Goal: Register for event/course

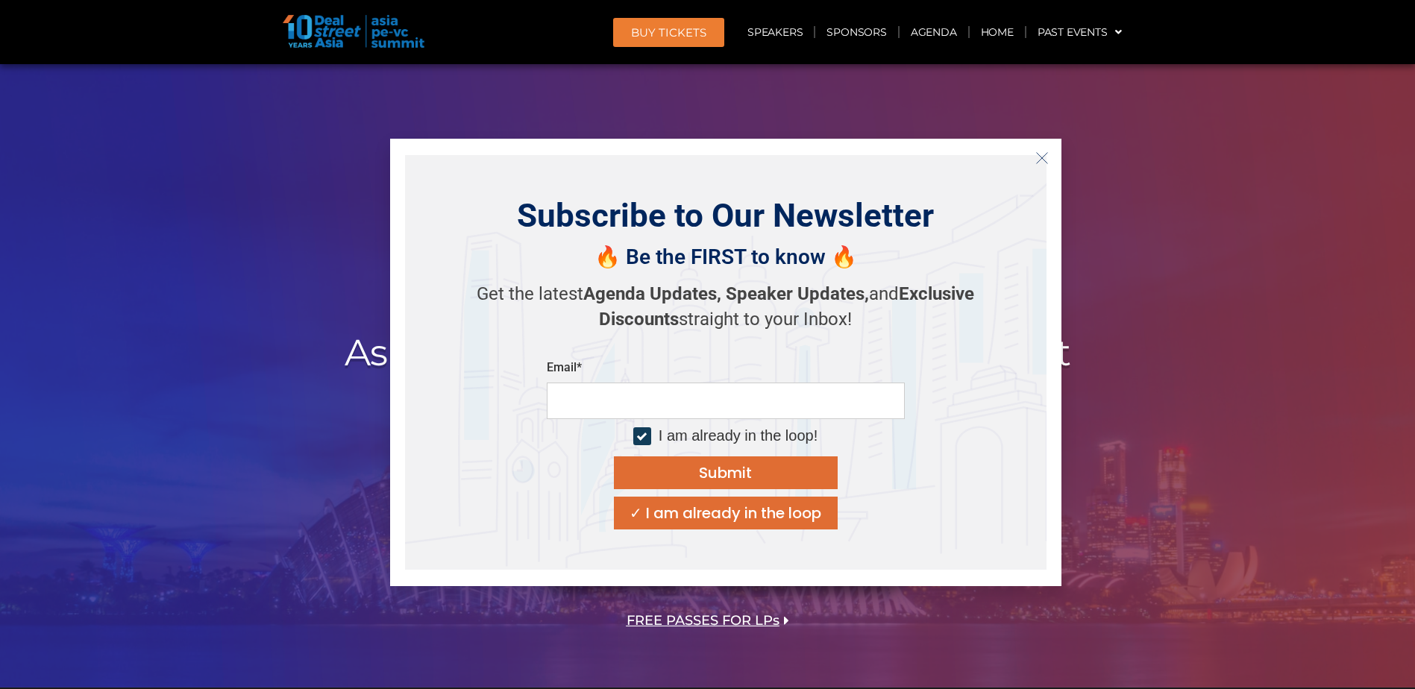
click at [937, 154] on icon "Close" at bounding box center [1041, 157] width 13 height 13
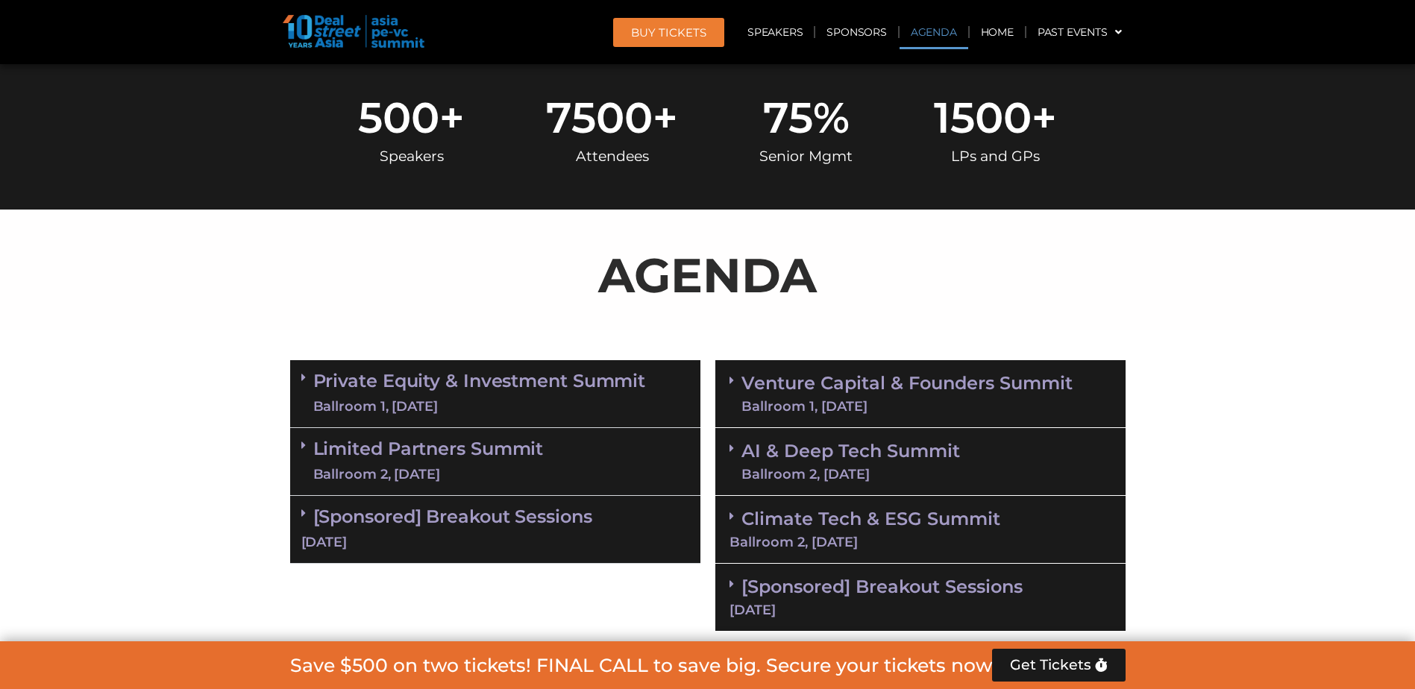
scroll to position [895, 0]
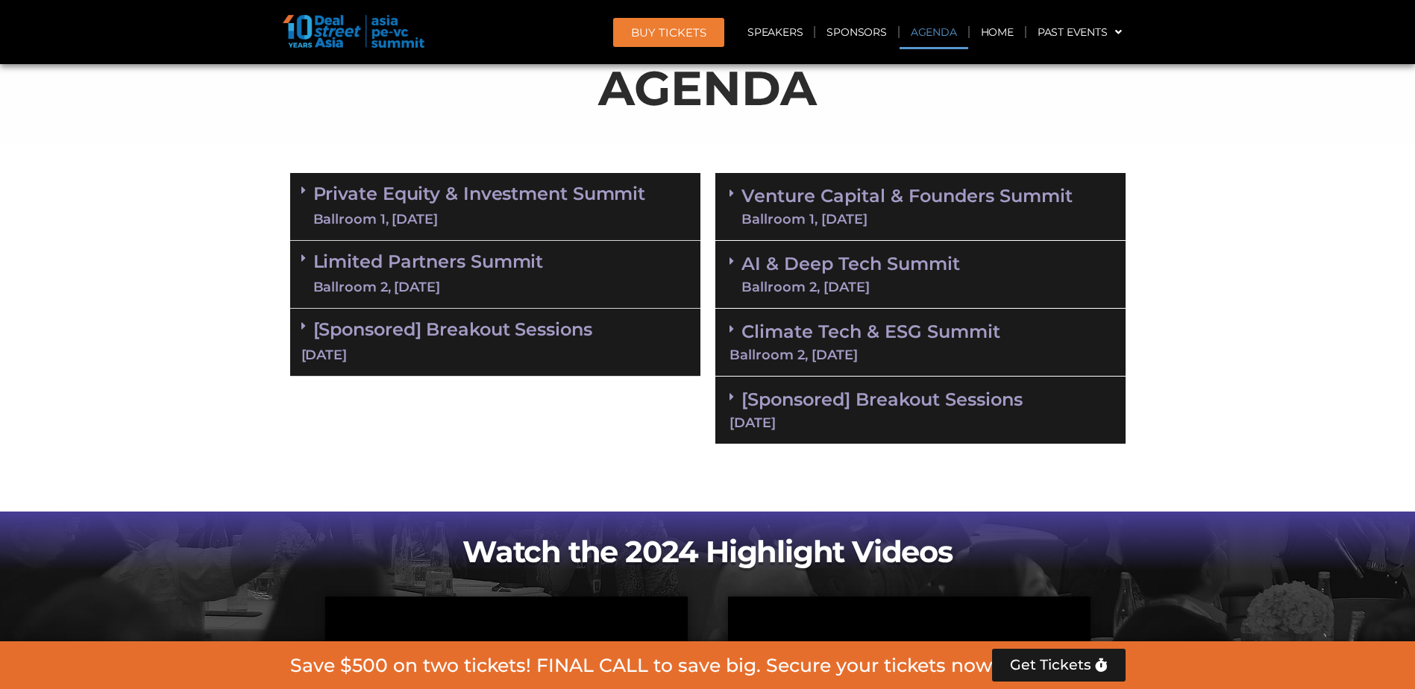
click at [738, 187] on span at bounding box center [735, 193] width 12 height 13
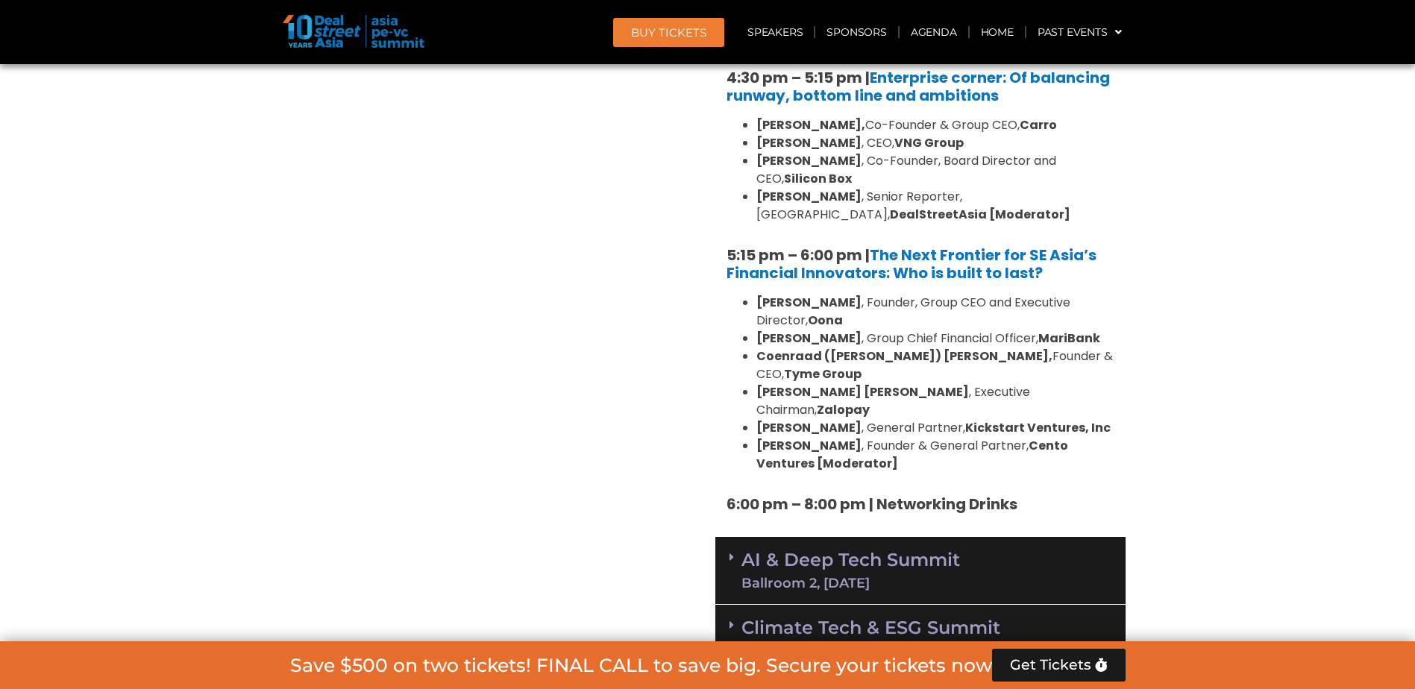
scroll to position [2760, 0]
click at [937, 420] on link "Climate Tech & ESG Summit Ballroom 2, 11 Sept" at bounding box center [920, 636] width 382 height 41
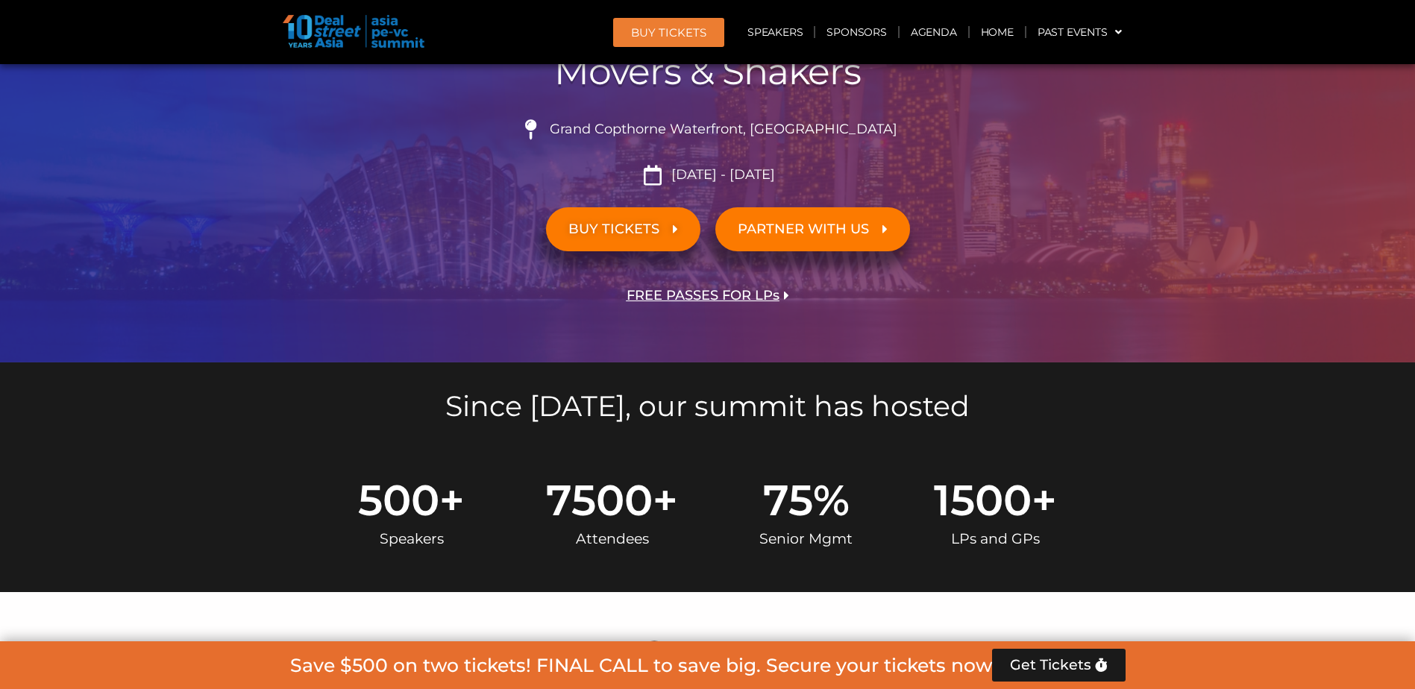
scroll to position [149, 0]
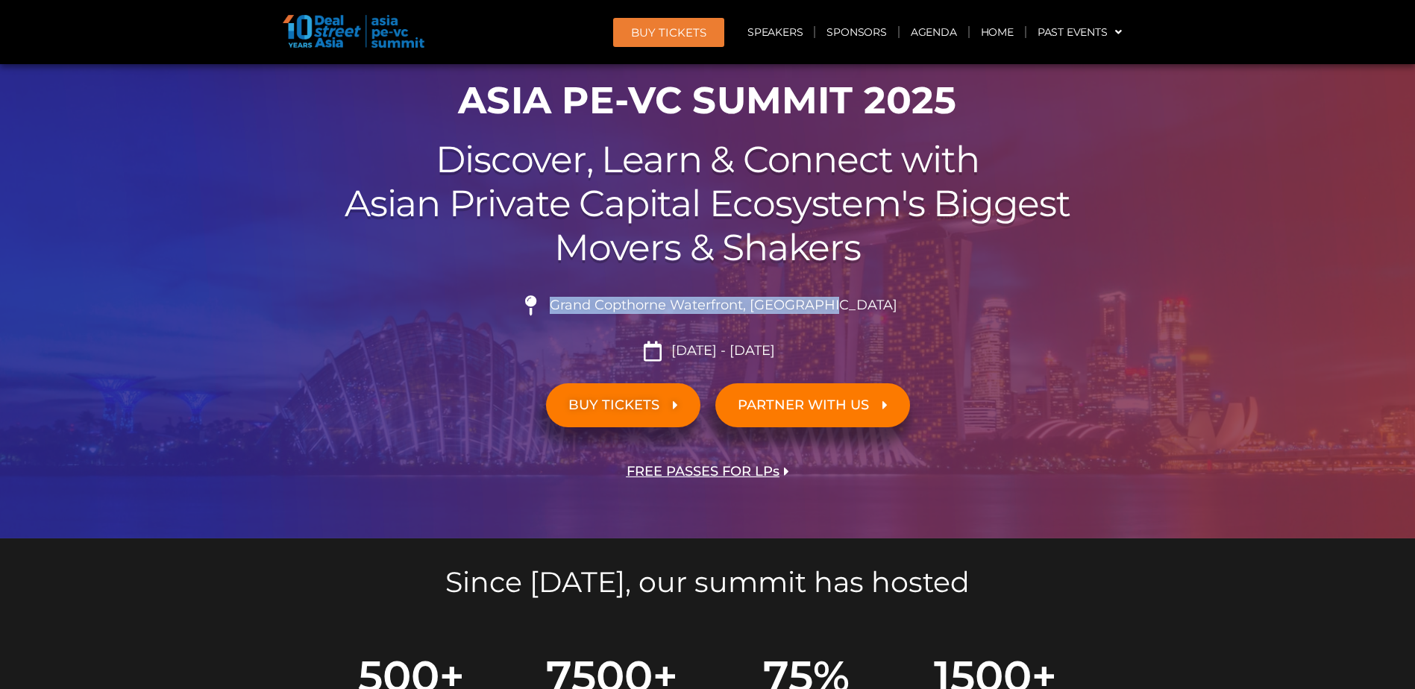
drag, startPoint x: 582, startPoint y: 304, endPoint x: 862, endPoint y: 305, distance: 280.4
click at [862, 305] on li "Grand Copthorne Waterfront, Singapore​" at bounding box center [707, 311] width 835 height 33
copy li "Grand Copthorne Waterfront, Singapore​"
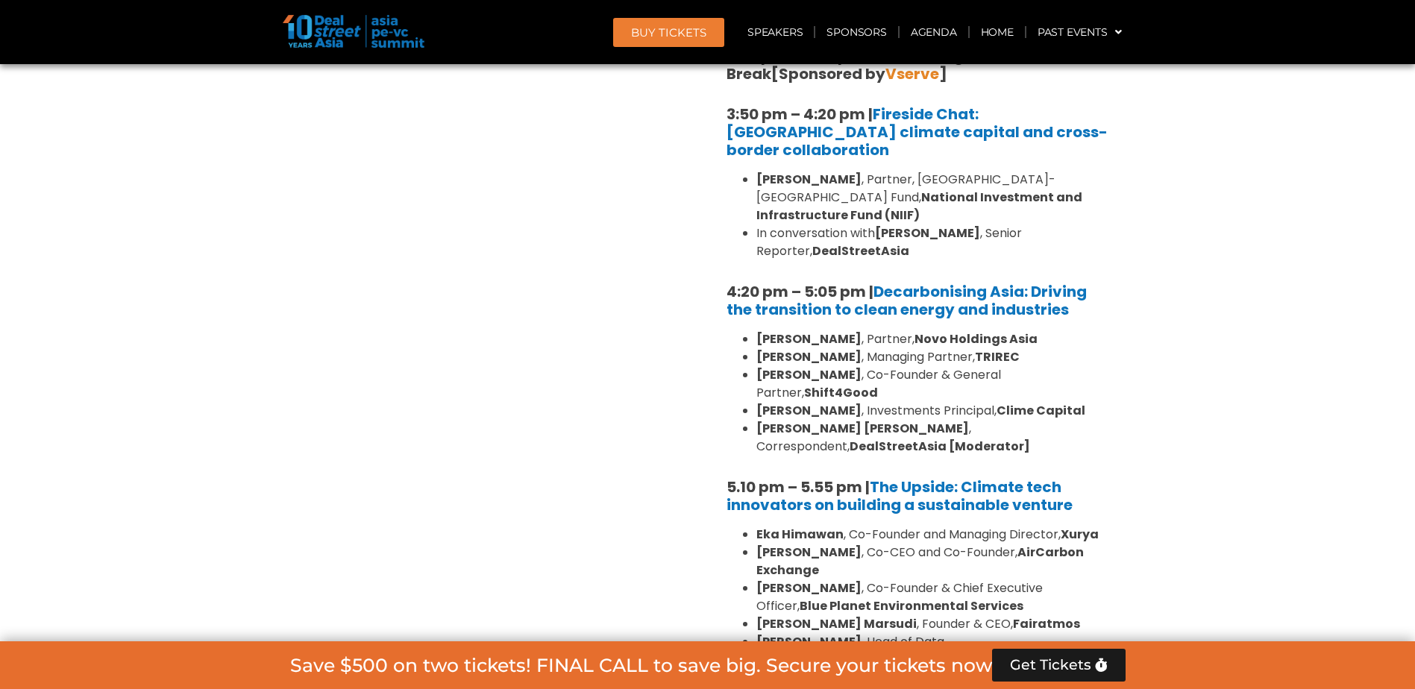
scroll to position [4102, 0]
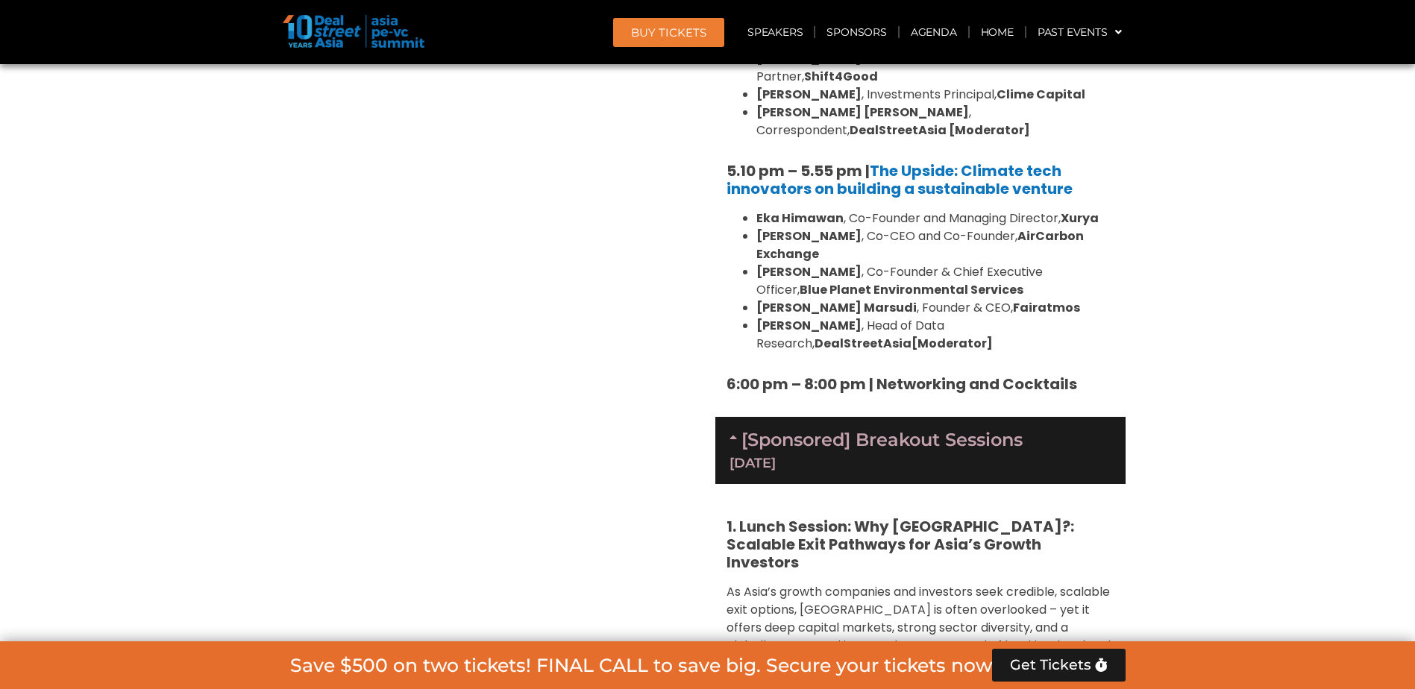
scroll to position [4251, 0]
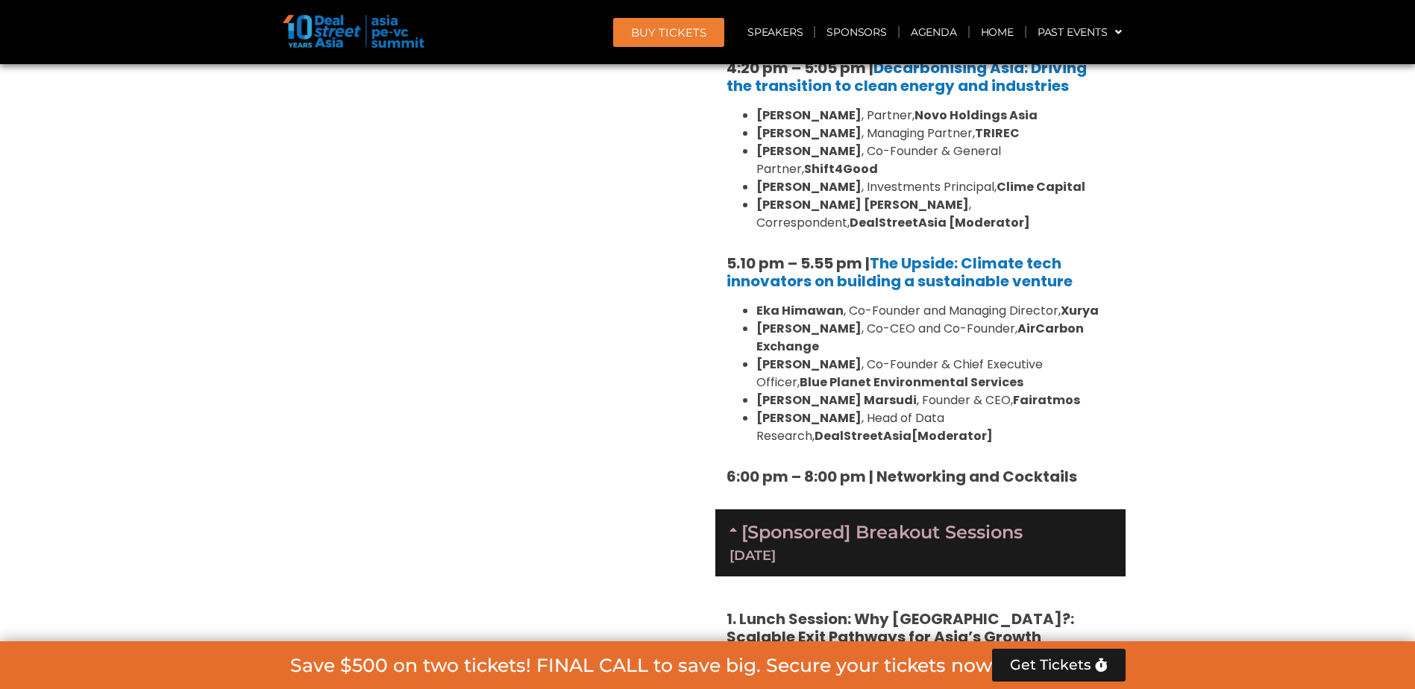
click at [937, 420] on div "11 Sept" at bounding box center [920, 555] width 382 height 13
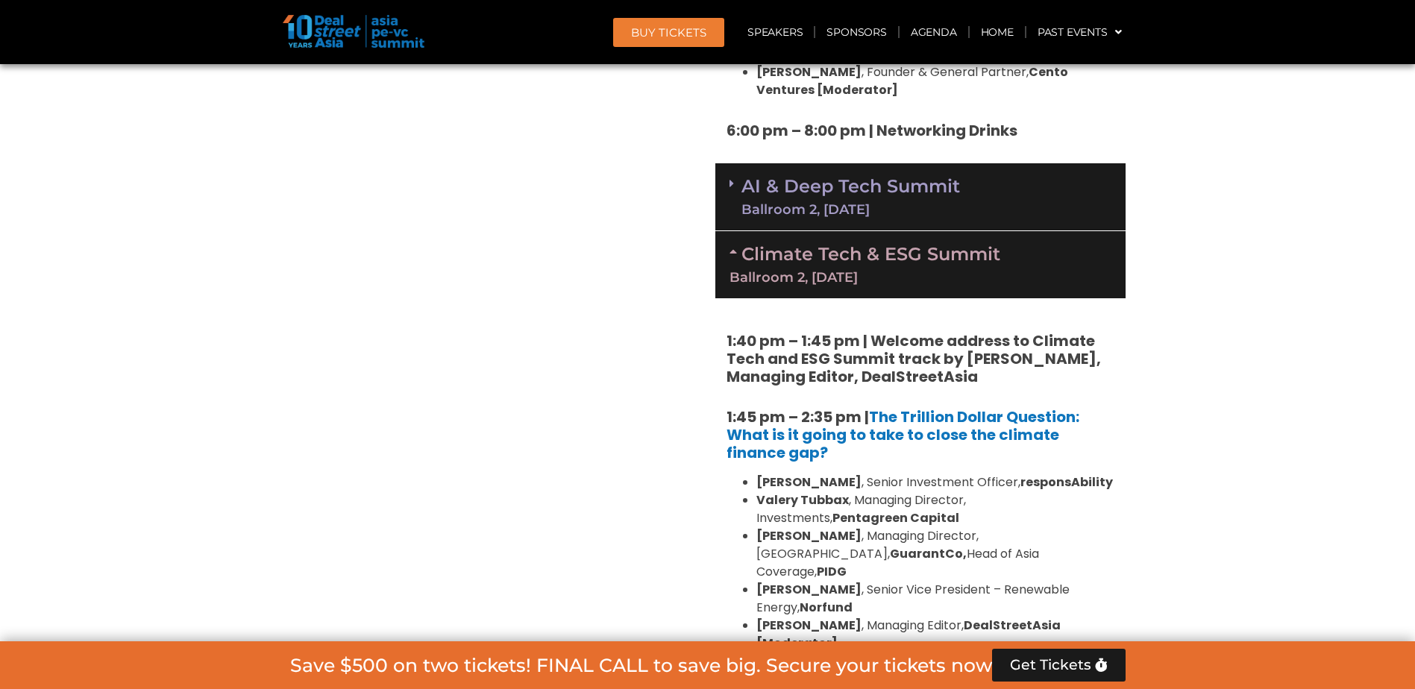
scroll to position [2834, 0]
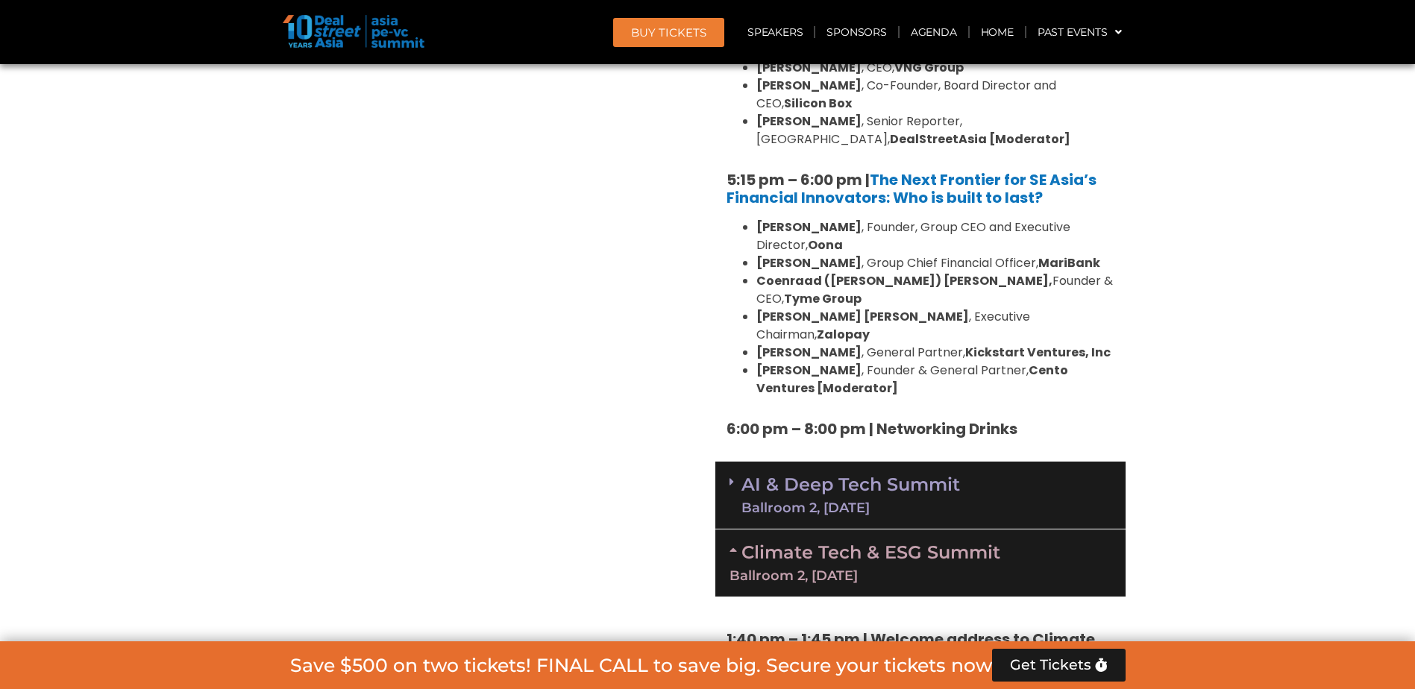
click at [882, 420] on link "Climate Tech & ESG Summit Ballroom 2, 11 Sept" at bounding box center [920, 561] width 382 height 41
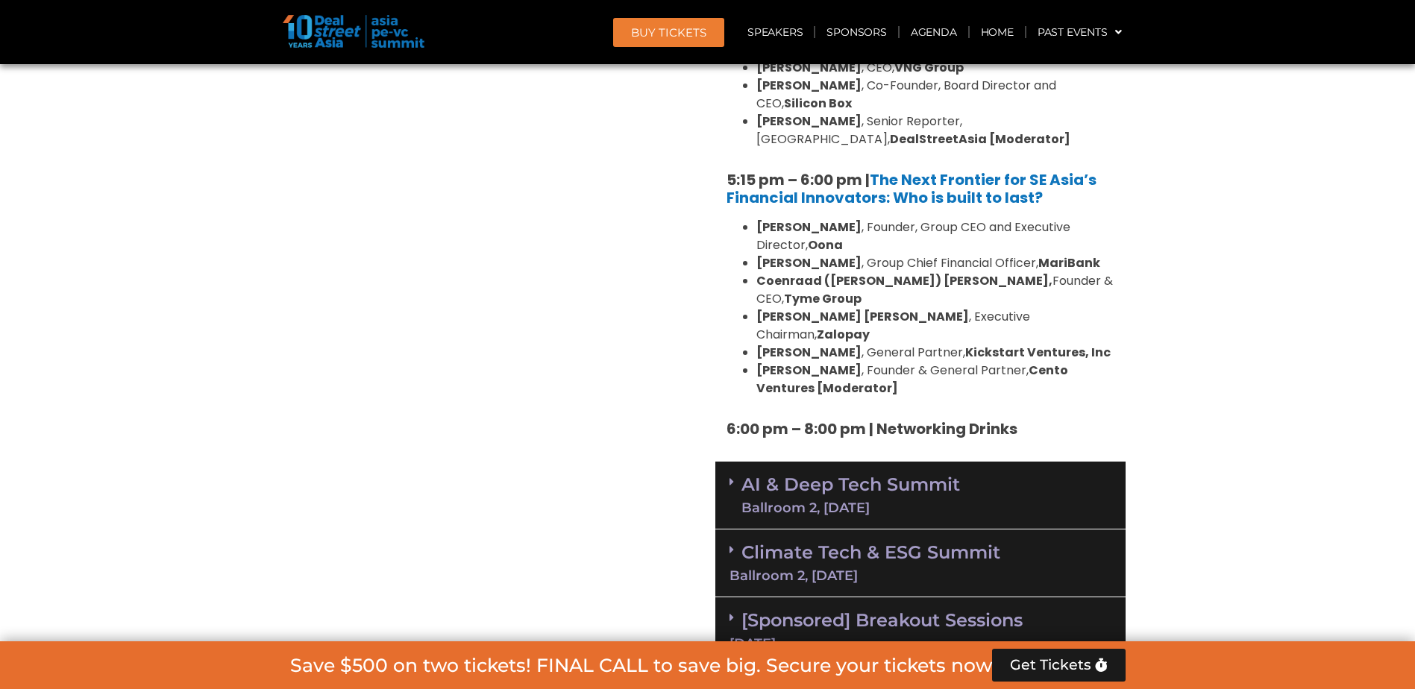
click at [896, 420] on div "Ballroom 2, 11 Sept" at bounding box center [850, 507] width 219 height 13
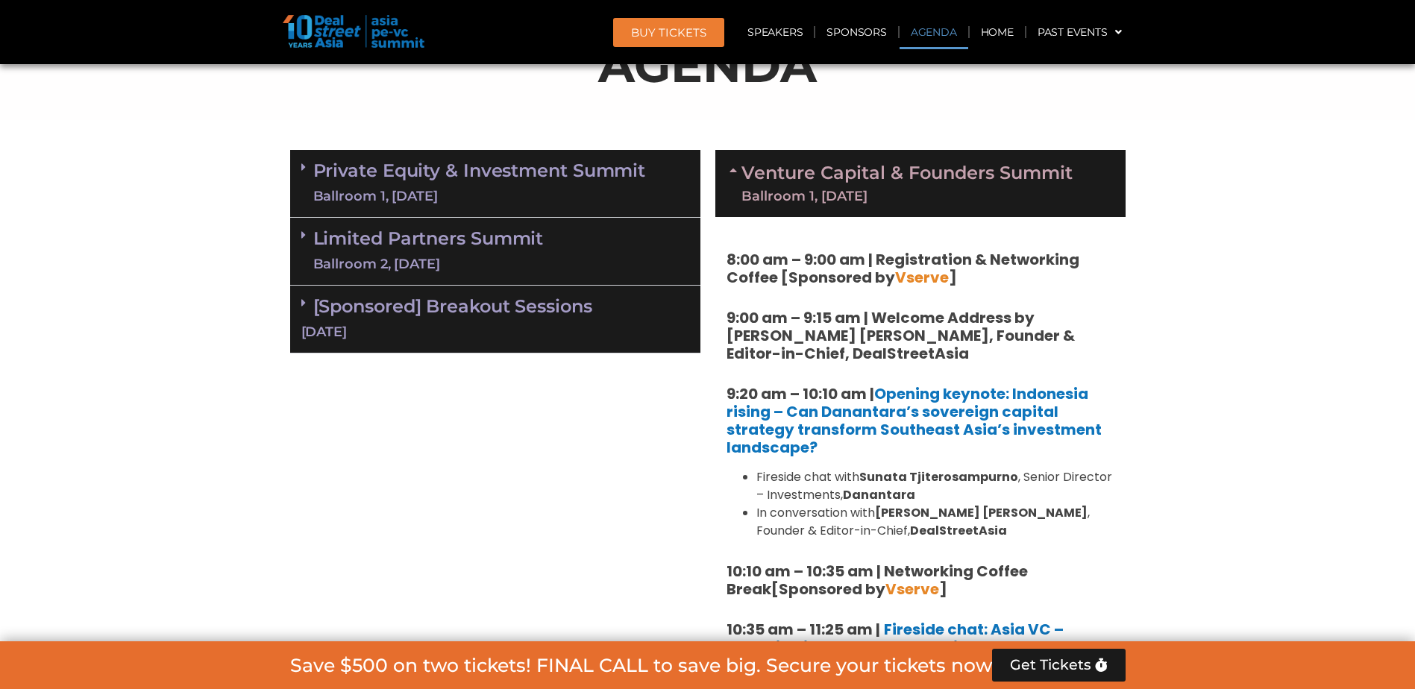
scroll to position [746, 0]
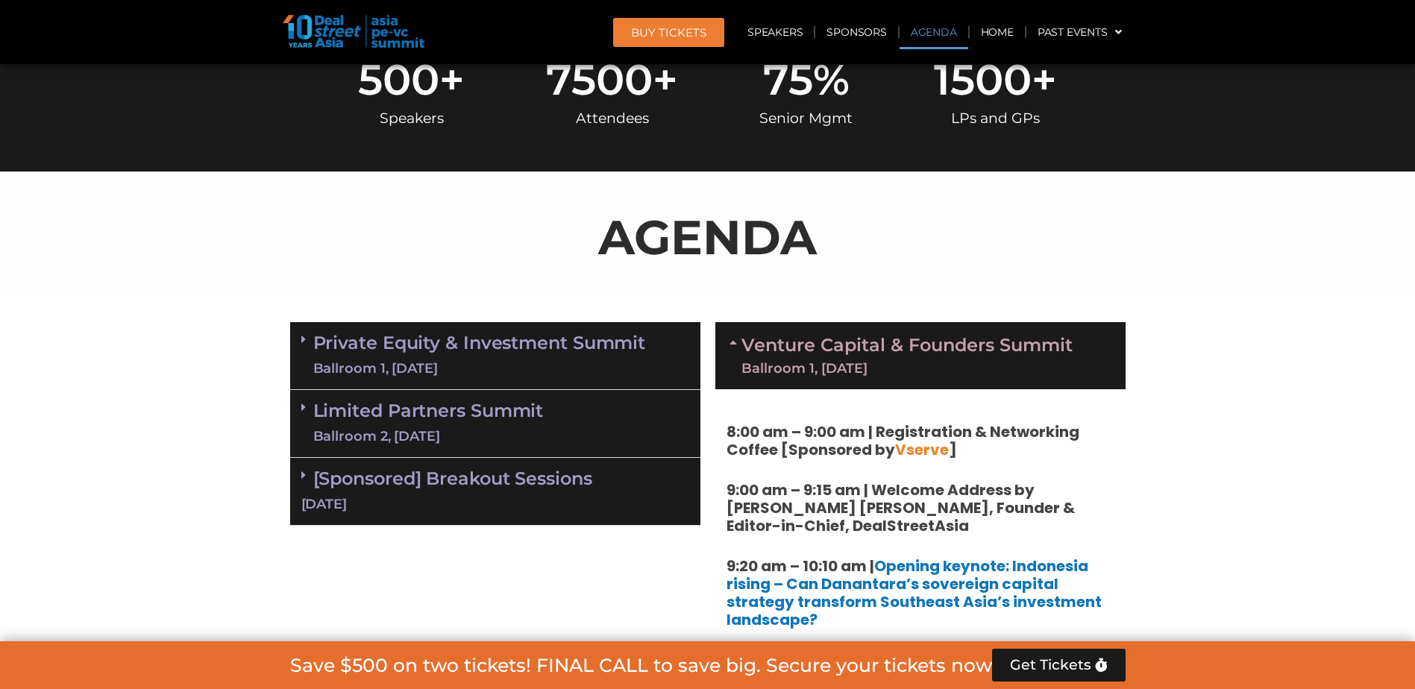
click at [475, 420] on div "Ballroom 2, 10 Sept" at bounding box center [428, 436] width 230 height 19
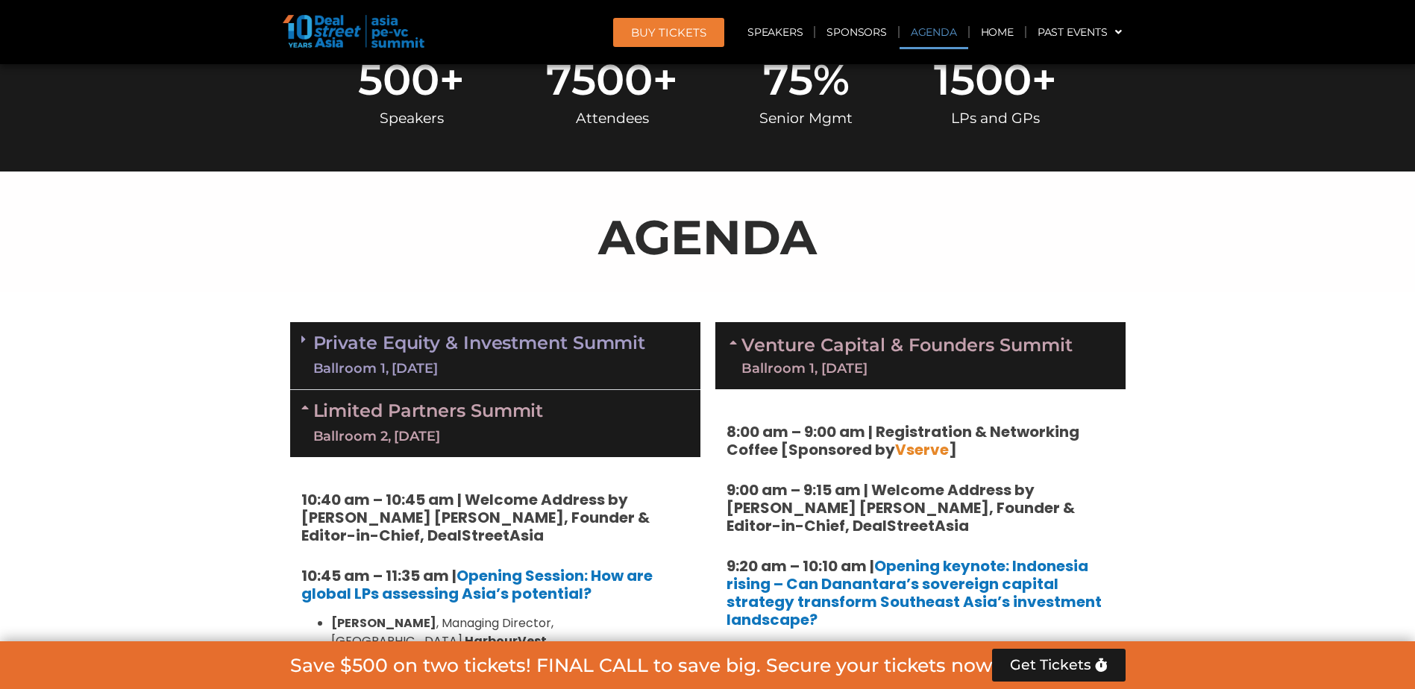
click at [468, 420] on div "Limited Partners Summit Ballroom 2, 10 Sept" at bounding box center [495, 423] width 410 height 67
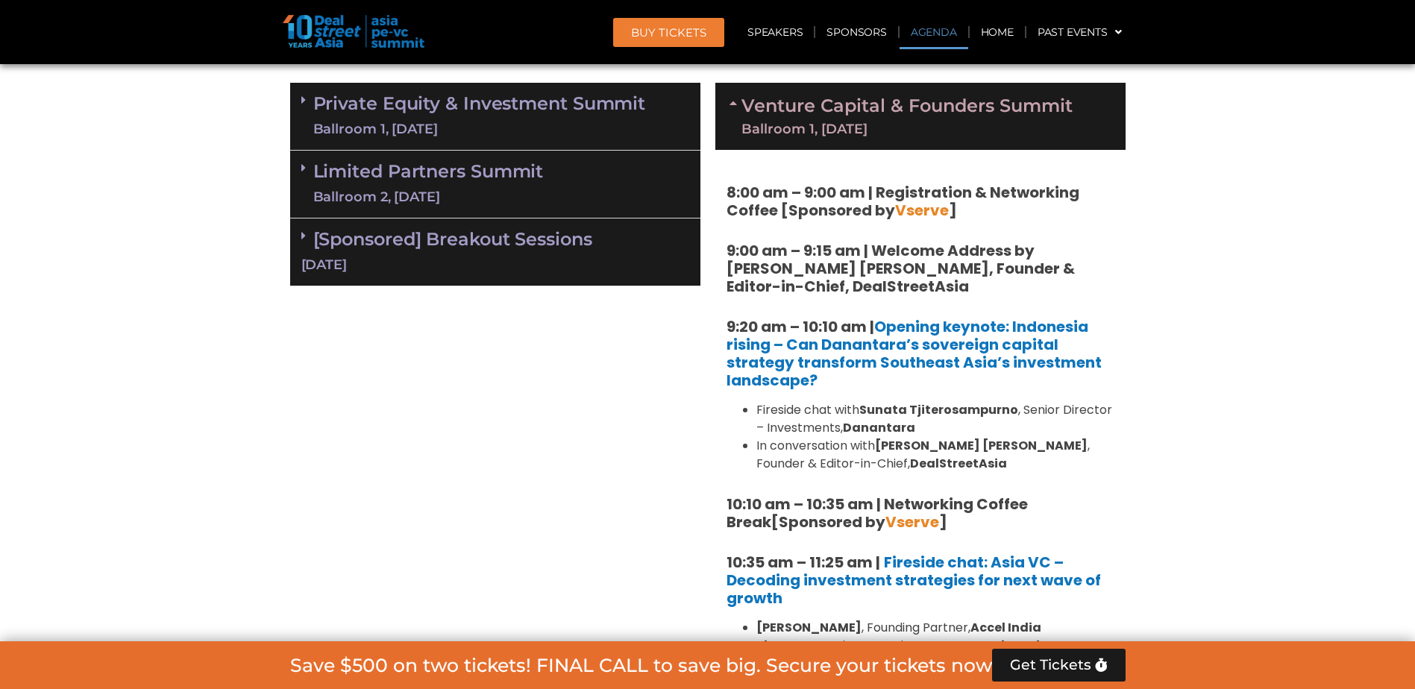
scroll to position [1193, 0]
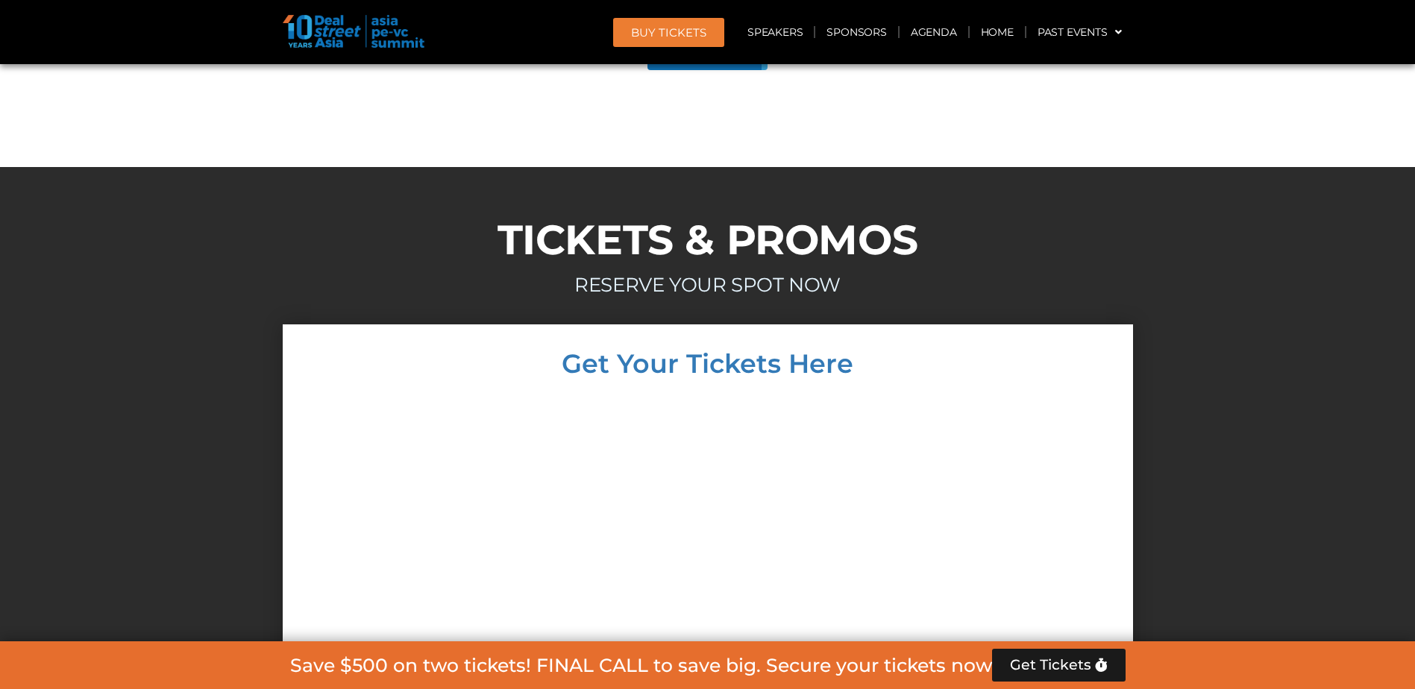
scroll to position [8355, 0]
click at [369, 392] on div at bounding box center [708, 633] width 820 height 483
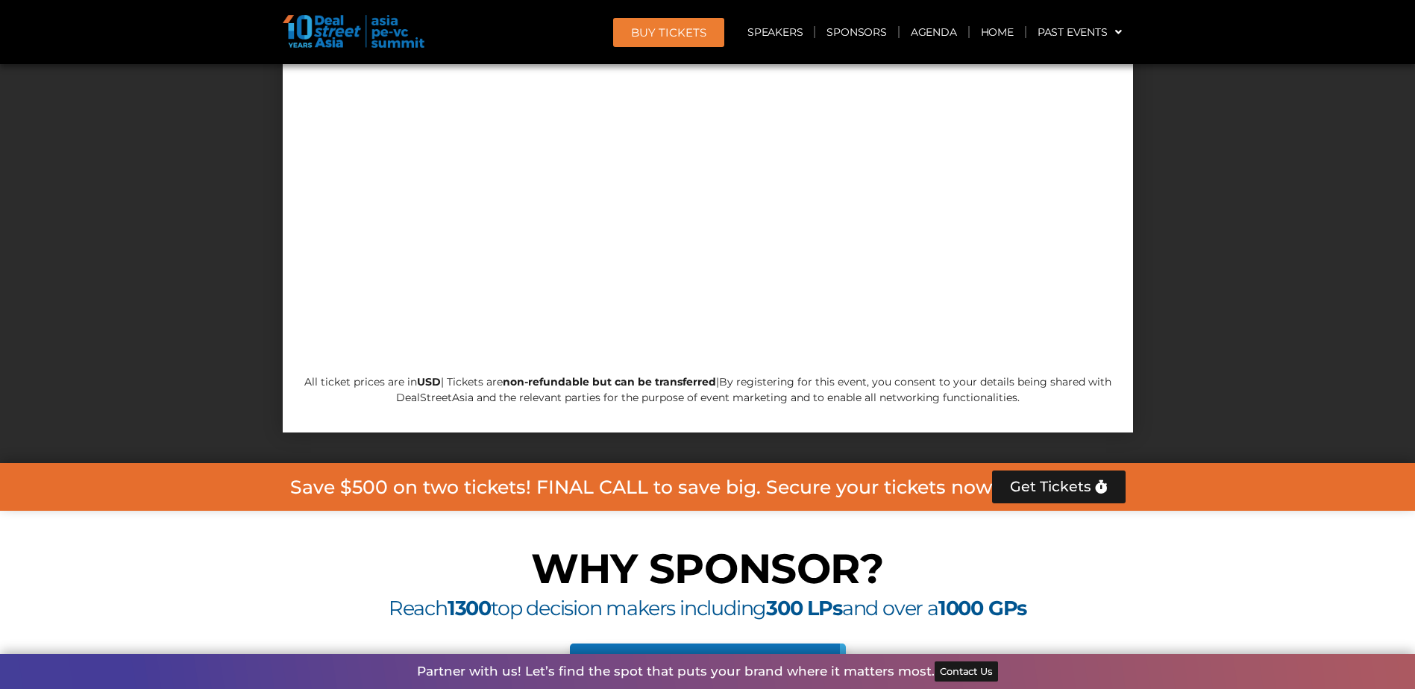
scroll to position [9026, 0]
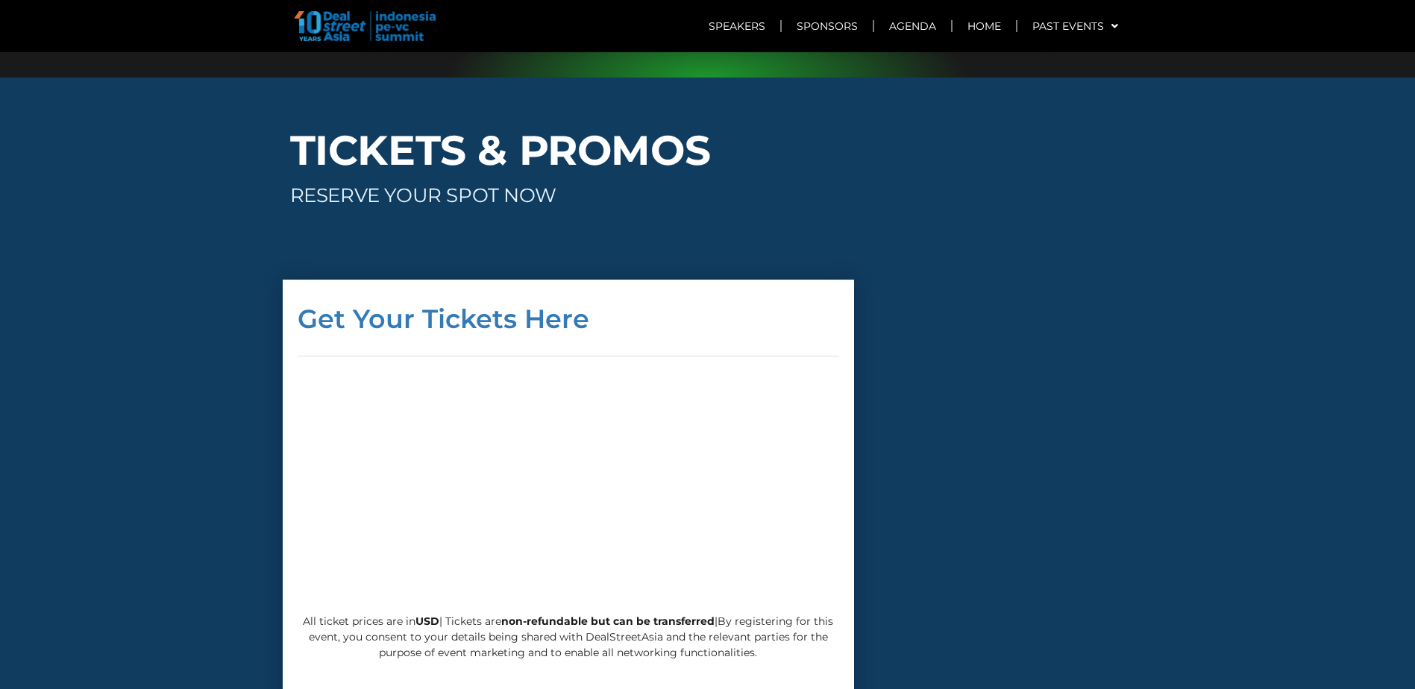
scroll to position [7906, 0]
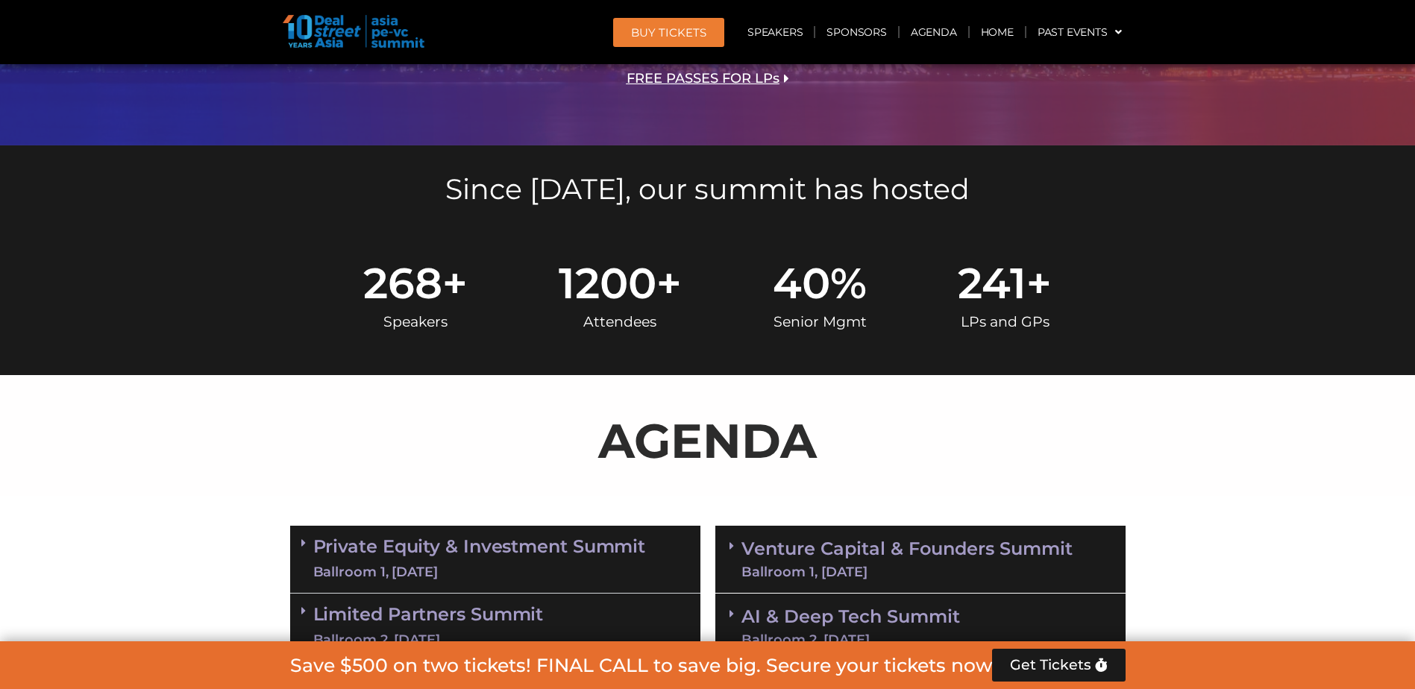
scroll to position [895, 0]
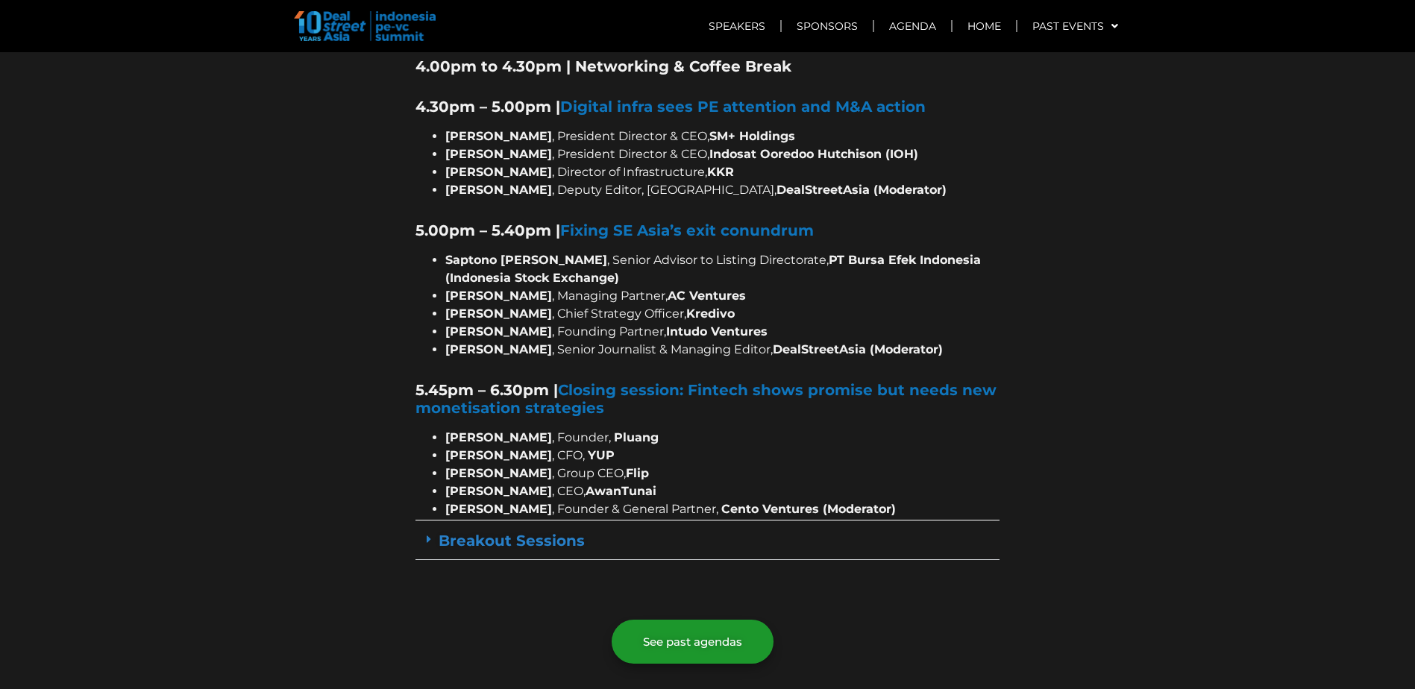
scroll to position [2983, 0]
